Goal: Entertainment & Leisure: Consume media (video, audio)

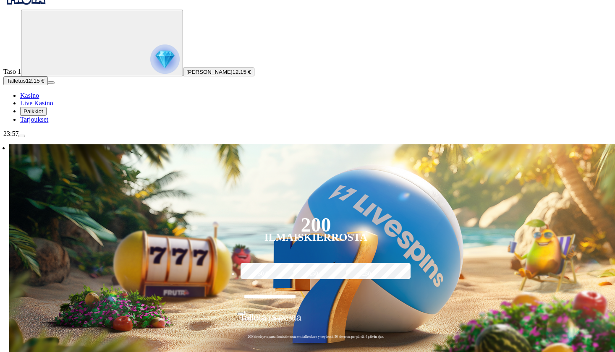
scroll to position [25, 0]
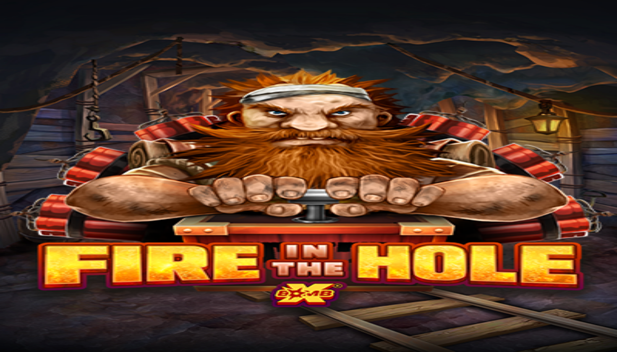
click at [25, 161] on button "menu" at bounding box center [21, 160] width 7 height 3
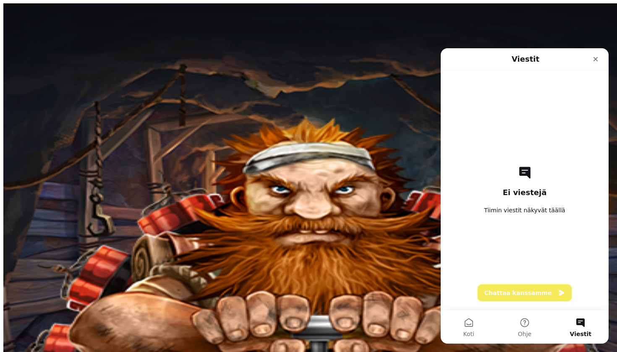
click at [525, 295] on button "Chattaa kanssamme" at bounding box center [525, 293] width 94 height 17
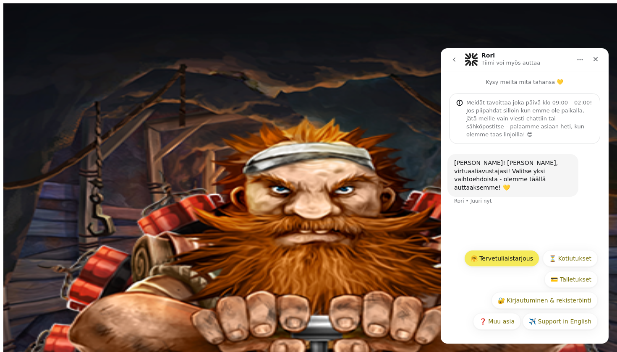
click at [521, 260] on button "🤗 Tervetuliaistarjous" at bounding box center [501, 258] width 75 height 17
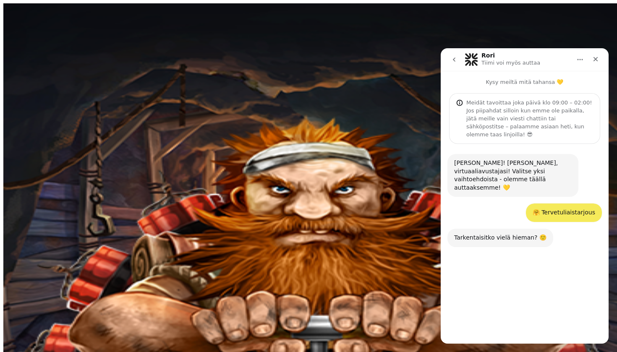
click at [530, 303] on button "🕒 Milloin seuraavat kierrokset lisätään?" at bounding box center [532, 300] width 131 height 17
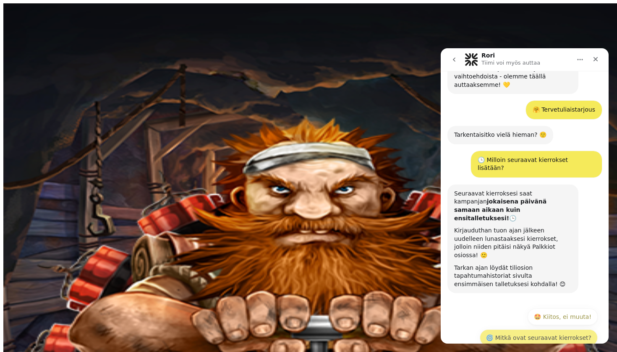
scroll to position [104, 0]
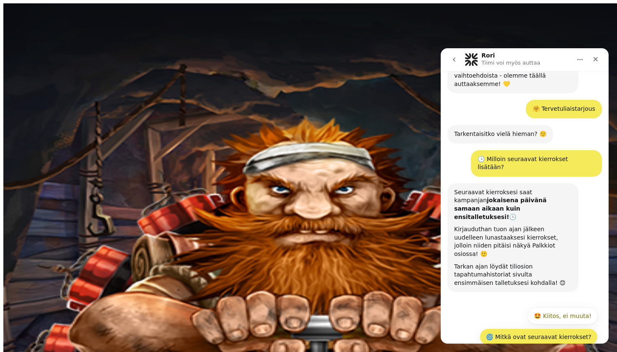
click at [530, 329] on button "🌀 Mitkä ovat seuraavat kierrokset?" at bounding box center [539, 337] width 118 height 17
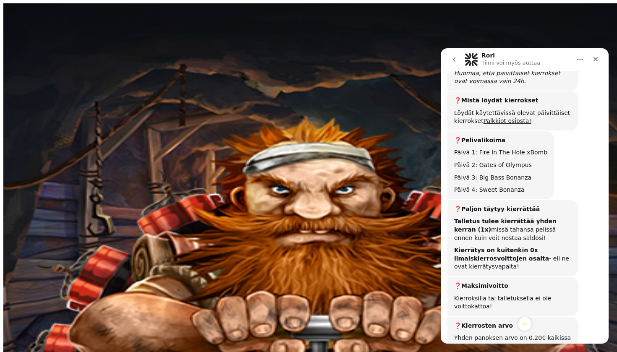
scroll to position [467, 0]
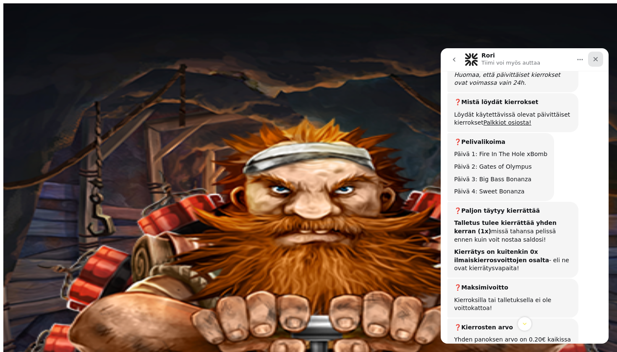
click at [594, 63] on div "Sulje" at bounding box center [595, 59] width 15 height 15
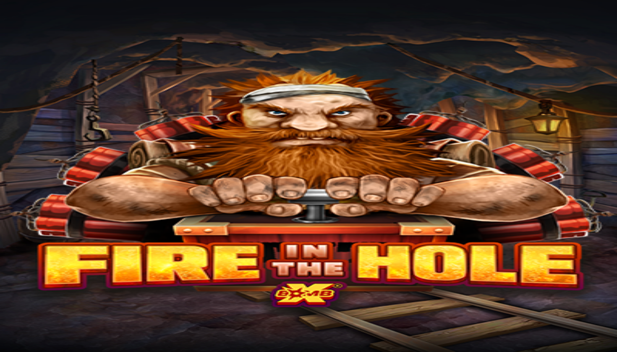
click at [7, 277] on span "close icon" at bounding box center [7, 277] width 0 height 0
click at [7, 316] on span "close icon" at bounding box center [7, 316] width 0 height 0
